Goal: Communication & Community: Answer question/provide support

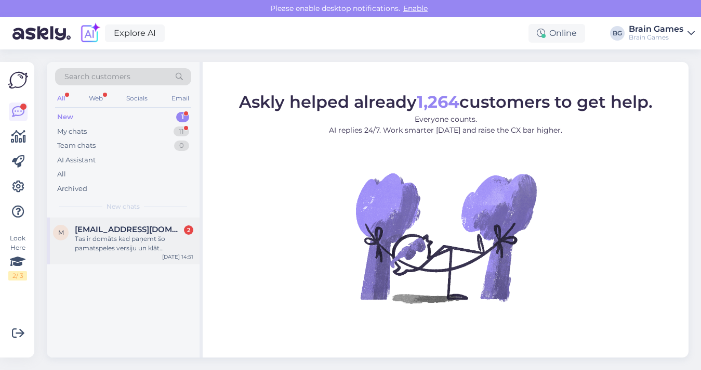
click at [125, 241] on div "Tas ir domāts kad paņemt šo pamatspeles versiju un klāt iepriekšējā izlaiduma p…" at bounding box center [134, 243] width 118 height 19
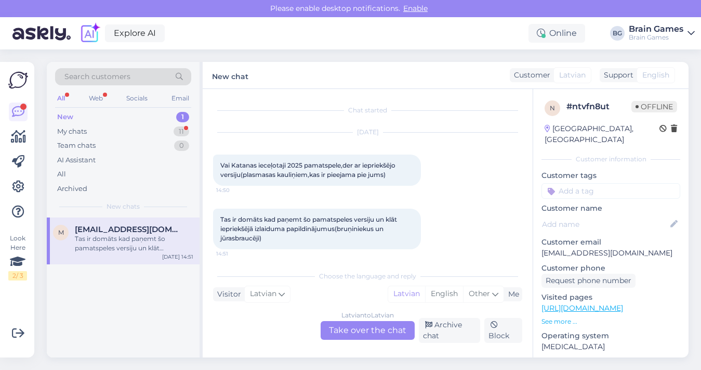
scroll to position [5, 0]
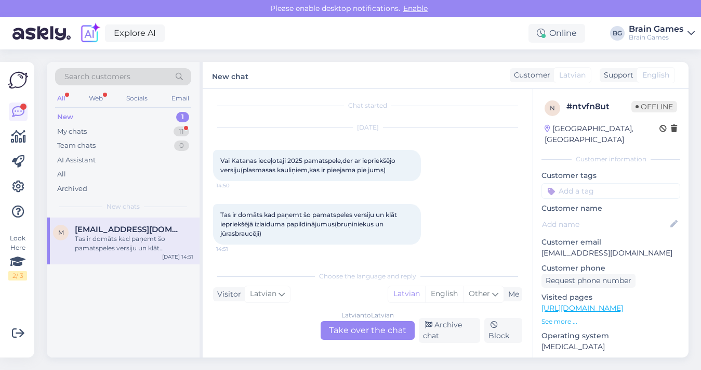
click at [357, 333] on div "Latvian to Latvian Take over the chat" at bounding box center [368, 330] width 94 height 19
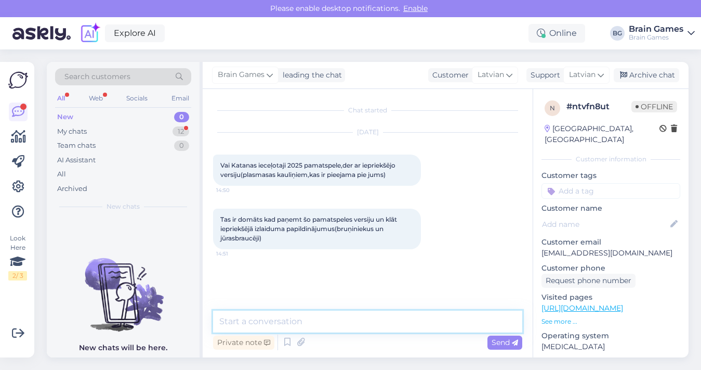
click at [325, 310] on textarea at bounding box center [367, 321] width 309 height 22
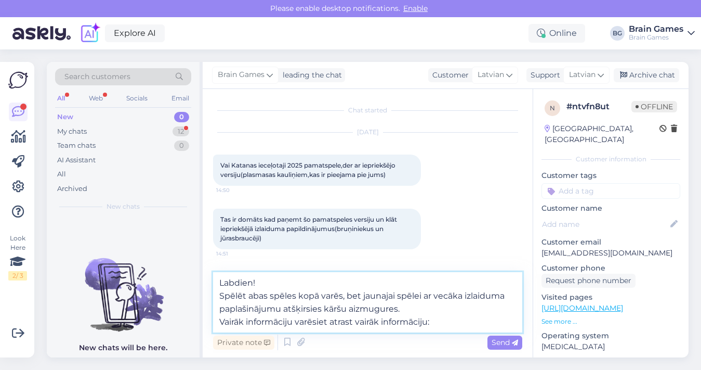
paste textarea "[URL][DOMAIN_NAME]"
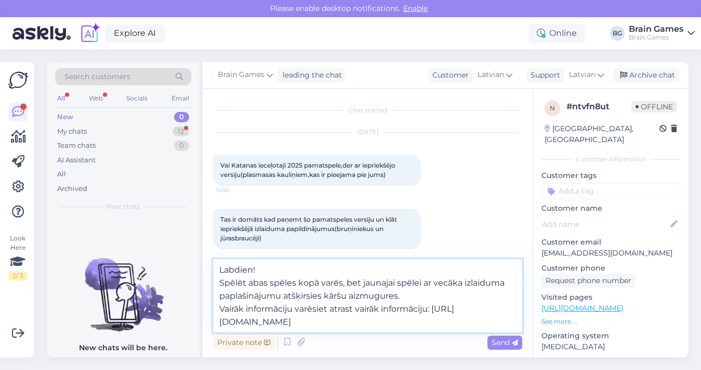
click at [332, 270] on textarea "Labdien! Spēlēt abas spēles kopā varēs, bet jaunajai spēlei ar vecāka izlaiduma…" at bounding box center [367, 295] width 309 height 73
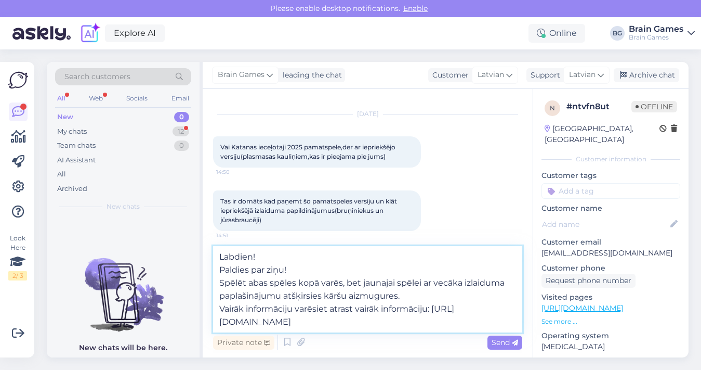
scroll to position [24, 0]
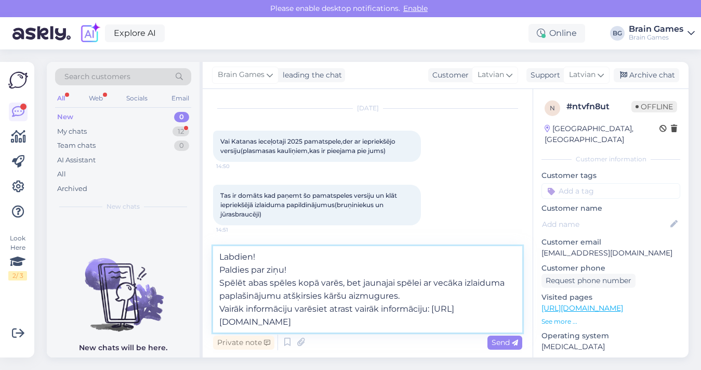
type textarea "Labdien! Paldies par ziņu! Spēlēt abas spēles kopā varēs, bet jaunajai spēlei a…"
click at [512, 344] on icon at bounding box center [515, 342] width 6 height 6
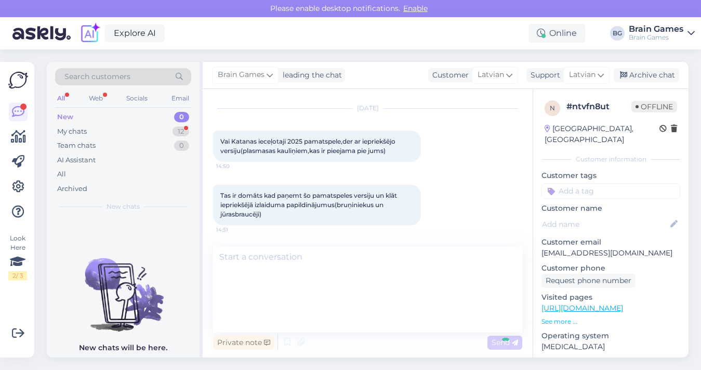
scroll to position [60, 0]
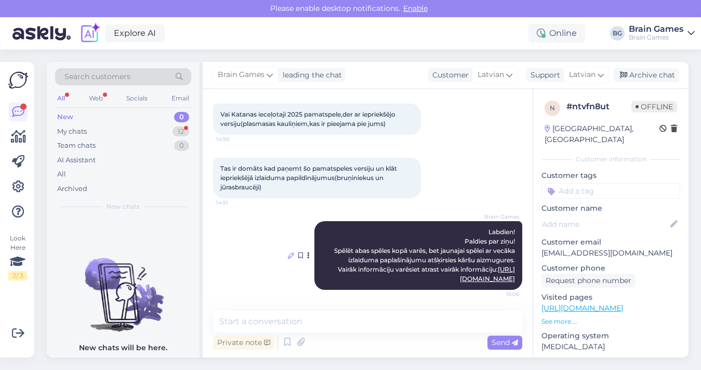
click at [289, 252] on icon at bounding box center [291, 255] width 6 height 6
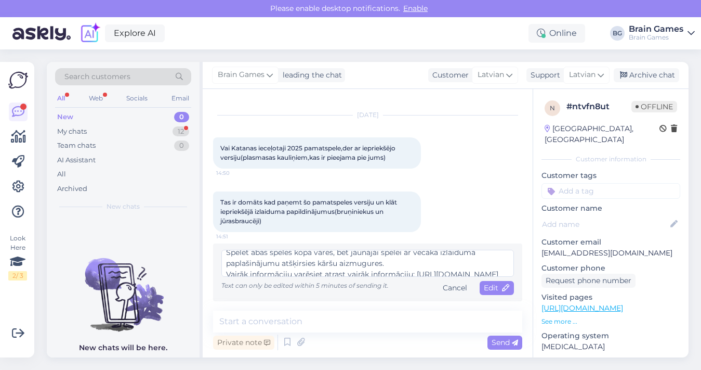
scroll to position [40, 0]
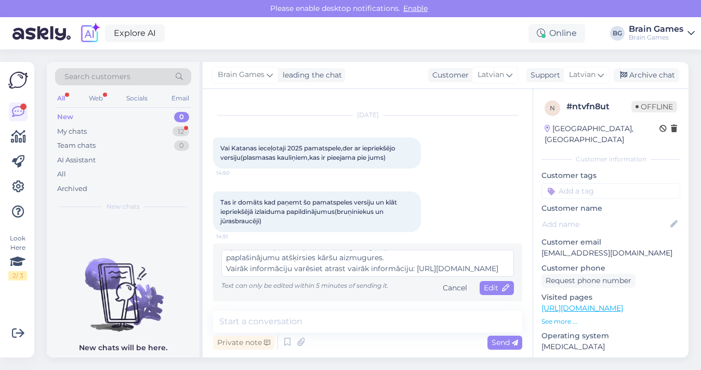
drag, startPoint x: 345, startPoint y: 262, endPoint x: 411, endPoint y: 264, distance: 66.0
click at [411, 264] on textarea "Labdien! Paldies par ziņu! Spēlēt abas spēles kopā varēs, bet jaunajai spēlei a…" at bounding box center [367, 262] width 293 height 27
type textarea "Labdien! Paldies par ziņu! Spēlēt abas spēles kopā varēs, bet jaunajai spēlei a…"
click at [499, 285] on span "Edit" at bounding box center [497, 287] width 26 height 9
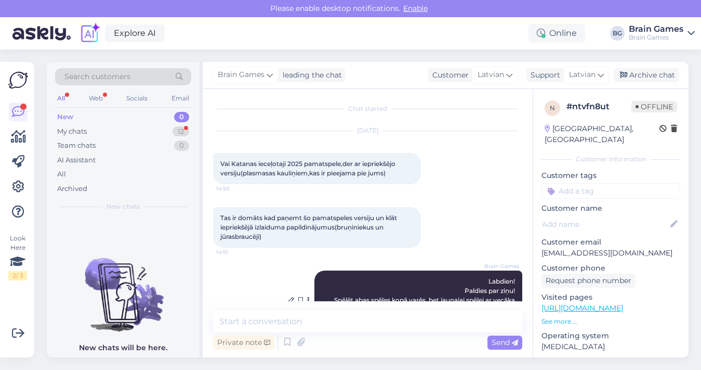
scroll to position [51, 0]
